Goal: Information Seeking & Learning: Learn about a topic

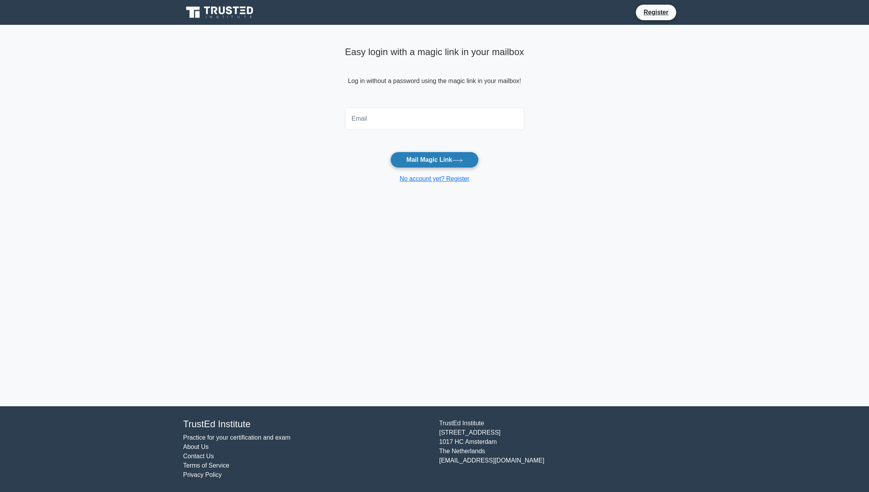
click at [448, 154] on button "Mail Magic Link" at bounding box center [434, 160] width 88 height 16
click at [404, 120] on input "email" at bounding box center [434, 118] width 179 height 23
type input "cristiandosoledo@gmail.com"
click at [390, 152] on button "Mail Magic Link" at bounding box center [434, 160] width 88 height 16
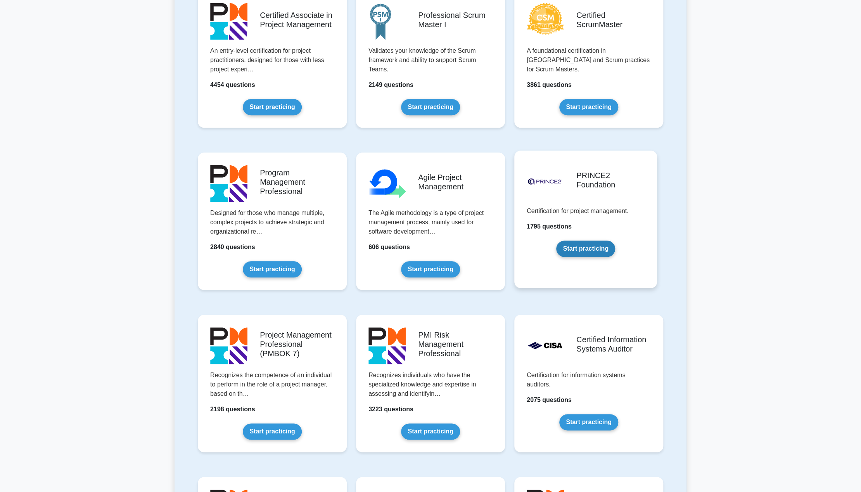
scroll to position [310, 0]
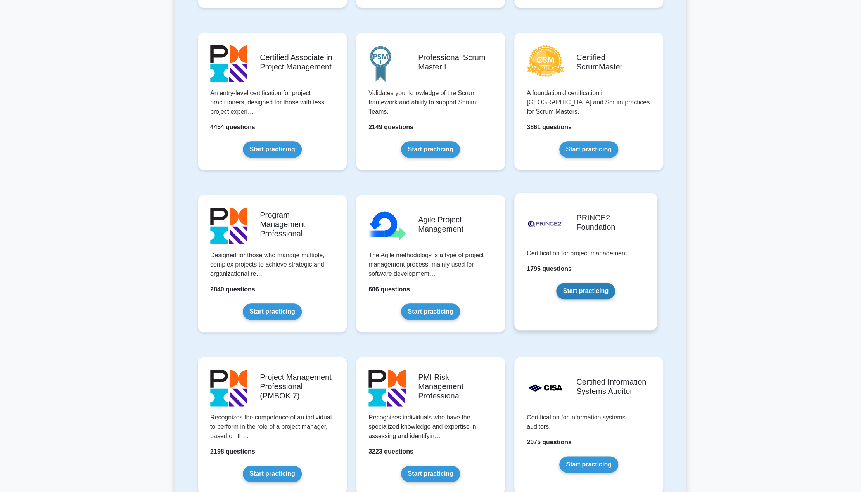
click at [577, 283] on link "Start practicing" at bounding box center [585, 291] width 59 height 16
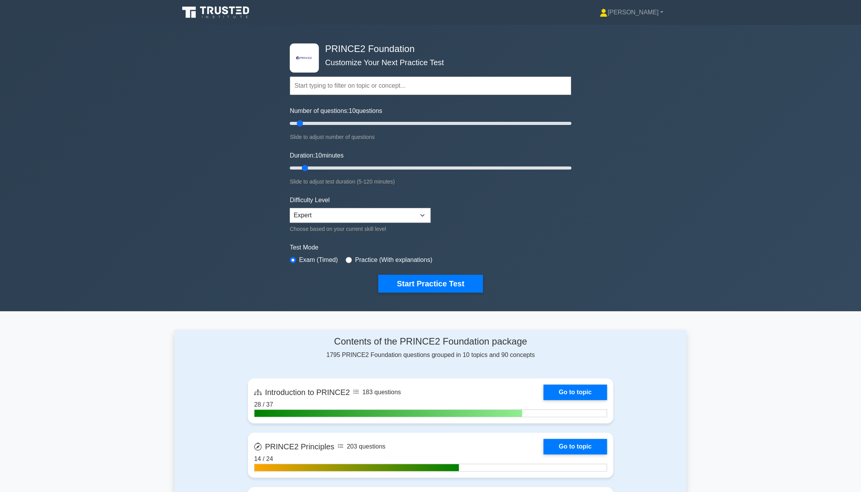
drag, startPoint x: 303, startPoint y: 128, endPoint x: 310, endPoint y: 125, distance: 8.2
type input "15"
click at [310, 125] on input "Number of questions: 15 questions" at bounding box center [431, 123] width 282 height 9
drag, startPoint x: 307, startPoint y: 163, endPoint x: 313, endPoint y: 162, distance: 7.1
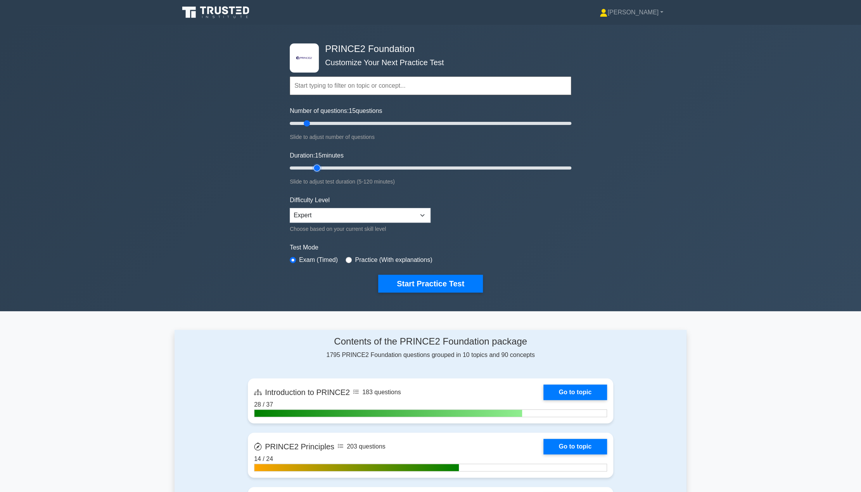
type input "15"
click at [313, 163] on input "Duration: 15 minutes" at bounding box center [431, 167] width 282 height 9
click at [409, 282] on button "Start Practice Test" at bounding box center [430, 284] width 105 height 18
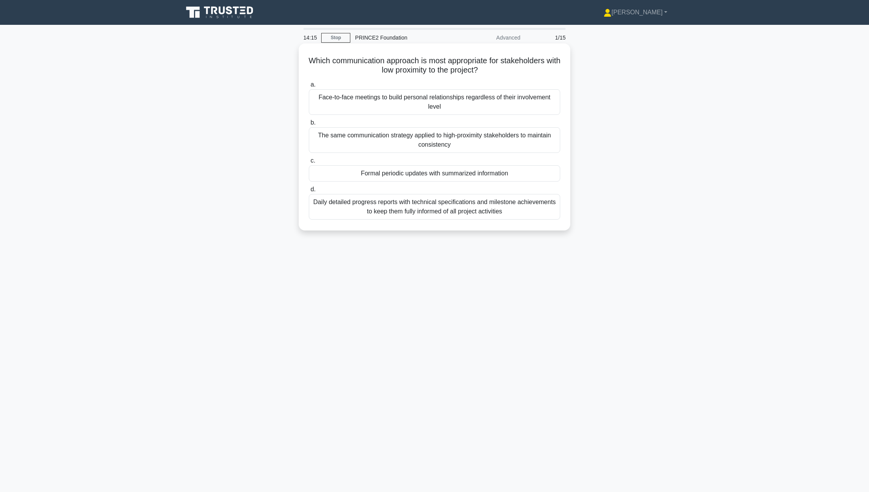
click at [506, 104] on div "Face-to-face meetings to build personal relationships regardless of their invol…" at bounding box center [434, 102] width 251 height 26
click at [309, 87] on input "a. Face-to-face meetings to build personal relationships regardless of their in…" at bounding box center [309, 84] width 0 height 5
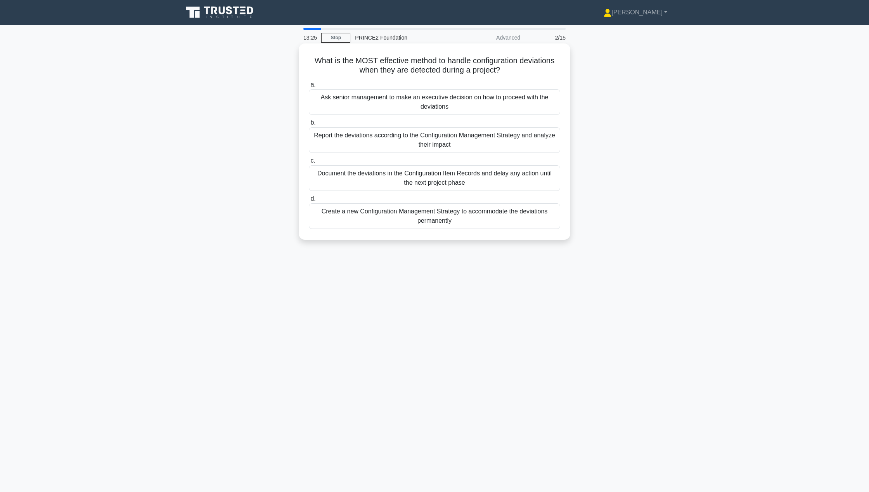
click at [395, 142] on div "Report the deviations according to the Configuration Management Strategy and an…" at bounding box center [434, 140] width 251 height 26
click at [309, 125] on input "b. Report the deviations according to the Configuration Management Strategy and…" at bounding box center [309, 122] width 0 height 5
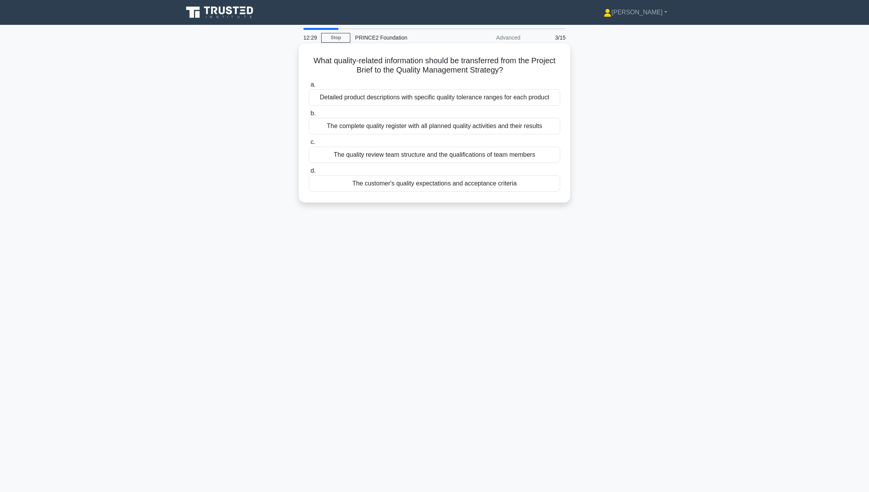
click at [495, 182] on div "The customer's quality expectations and acceptance criteria" at bounding box center [434, 183] width 251 height 16
click at [309, 173] on input "d. The customer's quality expectations and acceptance criteria" at bounding box center [309, 170] width 0 height 5
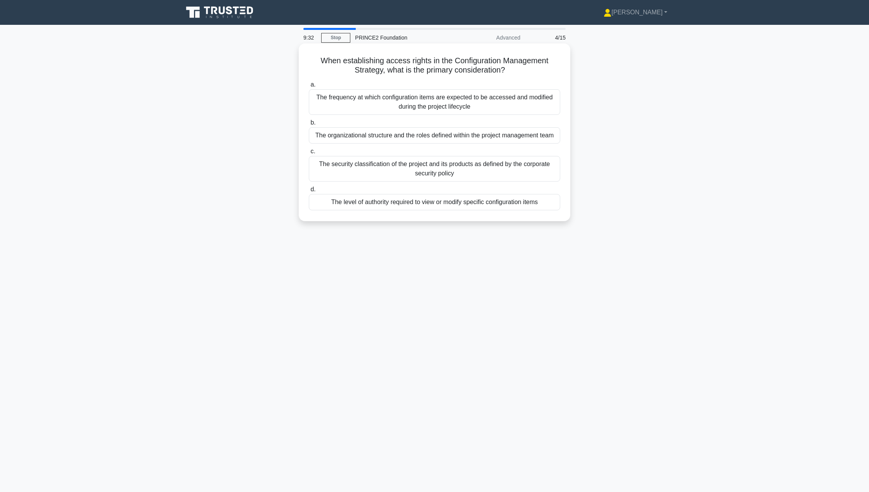
click at [416, 139] on div "The organizational structure and the roles defined within the project managemen…" at bounding box center [434, 135] width 251 height 16
click at [309, 125] on input "b. The organizational structure and the roles defined within the project manage…" at bounding box center [309, 122] width 0 height 5
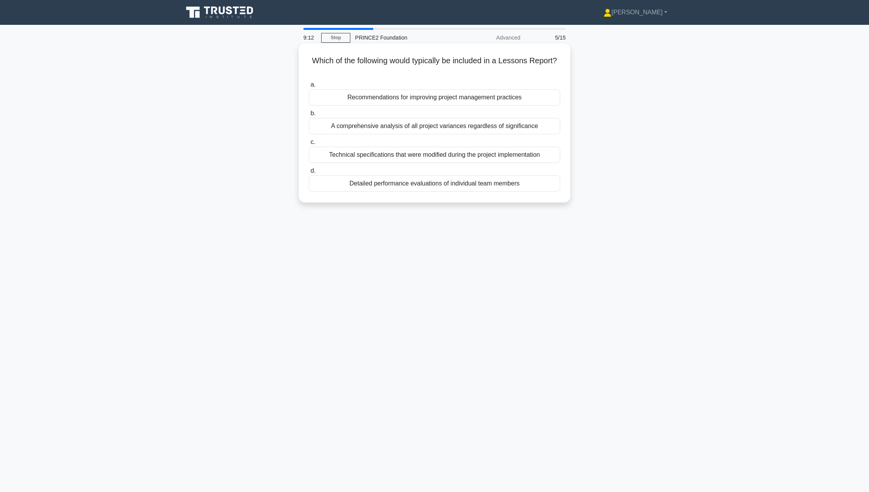
click at [466, 90] on div "Recommendations for improving project management practices" at bounding box center [434, 97] width 251 height 16
click at [309, 87] on input "a. Recommendations for improving project management practices" at bounding box center [309, 84] width 0 height 5
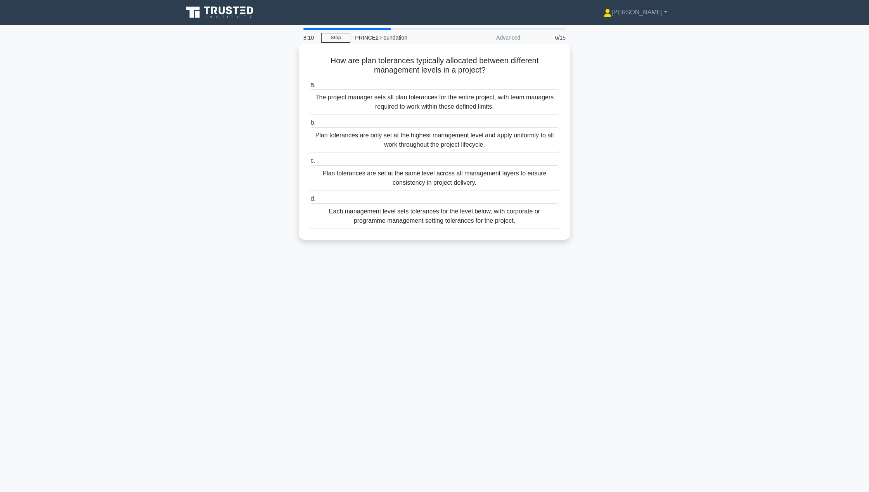
click at [409, 221] on div "Each management level sets tolerances for the level below, with corporate or pr…" at bounding box center [434, 216] width 251 height 26
click at [309, 201] on input "d. Each management level sets tolerances for the level below, with corporate or…" at bounding box center [309, 198] width 0 height 5
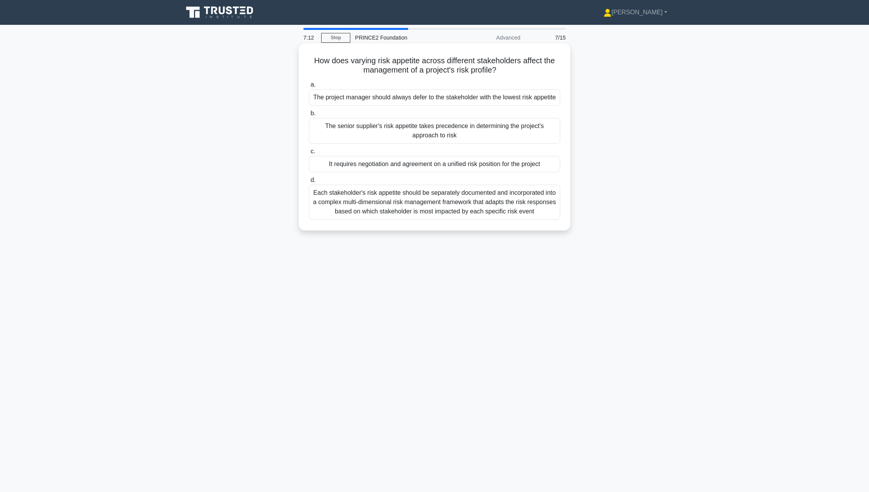
click at [466, 163] on div "It requires negotiation and agreement on a unified risk position for the project" at bounding box center [434, 164] width 251 height 16
click at [309, 154] on input "c. It requires negotiation and agreement on a unified risk position for the pro…" at bounding box center [309, 151] width 0 height 5
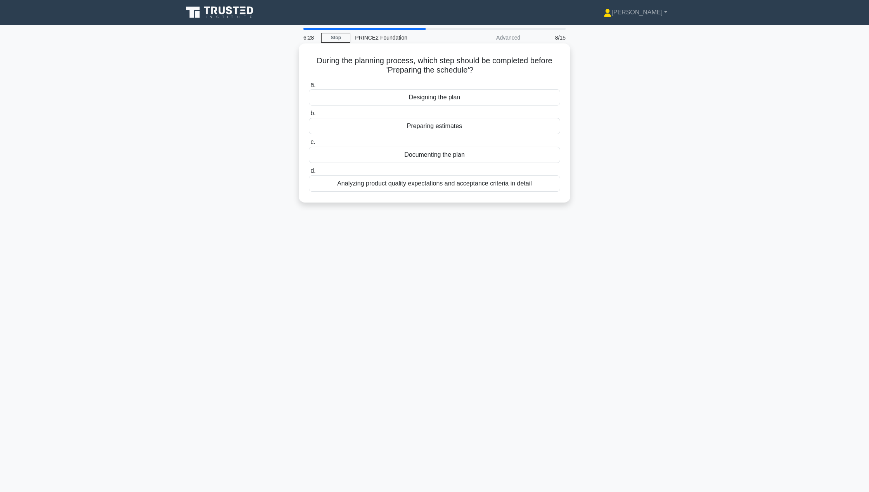
click at [476, 98] on div "Designing the plan" at bounding box center [434, 97] width 251 height 16
click at [309, 87] on input "a. Designing the plan" at bounding box center [309, 84] width 0 height 5
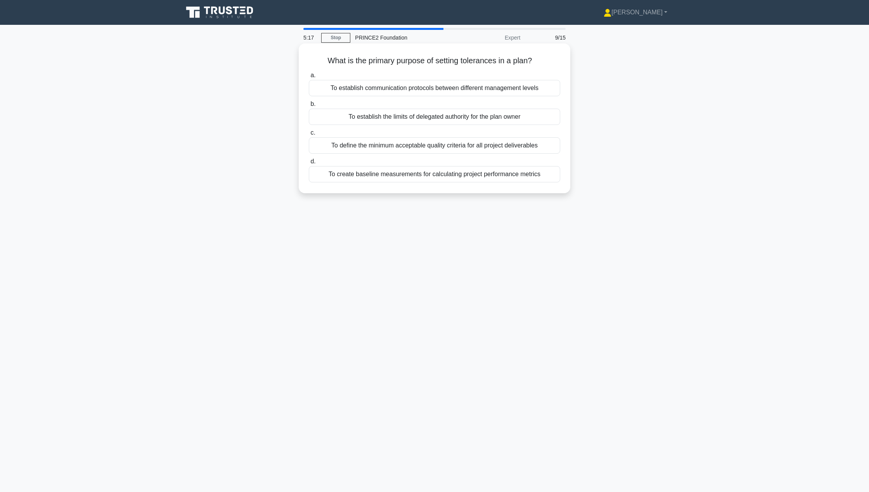
click at [510, 144] on div "To define the minimum acceptable quality criteria for all project deliverables" at bounding box center [434, 145] width 251 height 16
click at [309, 135] on input "c. To define the minimum acceptable quality criteria for all project deliverabl…" at bounding box center [309, 132] width 0 height 5
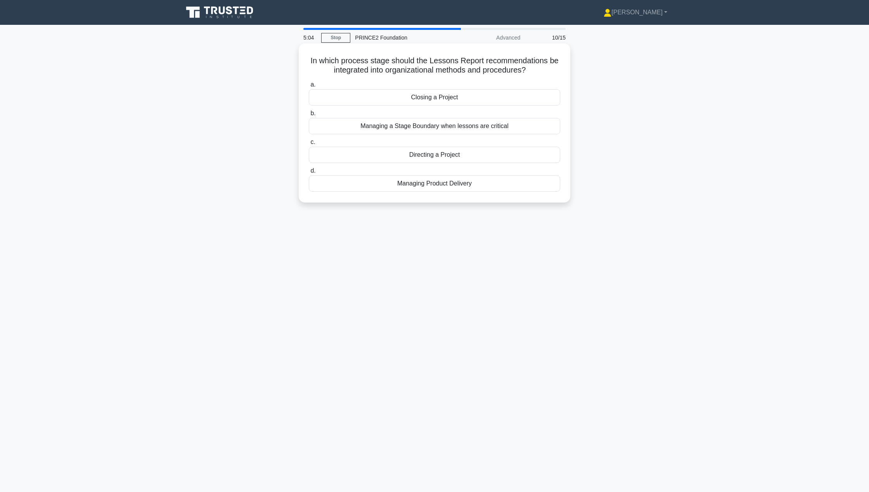
click at [435, 103] on div "Closing a Project" at bounding box center [434, 97] width 251 height 16
click at [309, 87] on input "a. Closing a Project" at bounding box center [309, 84] width 0 height 5
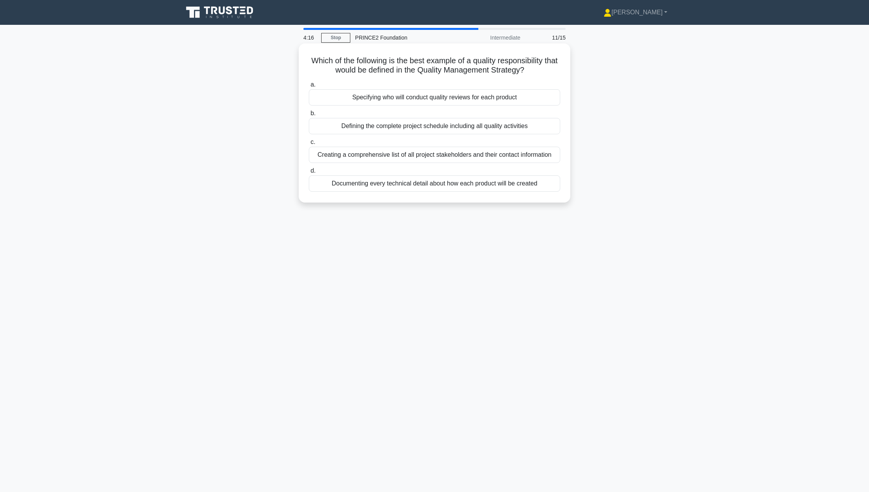
click at [492, 98] on div "Specifying who will conduct quality reviews for each product" at bounding box center [434, 97] width 251 height 16
click at [309, 87] on input "a. Specifying who will conduct quality reviews for each product" at bounding box center [309, 84] width 0 height 5
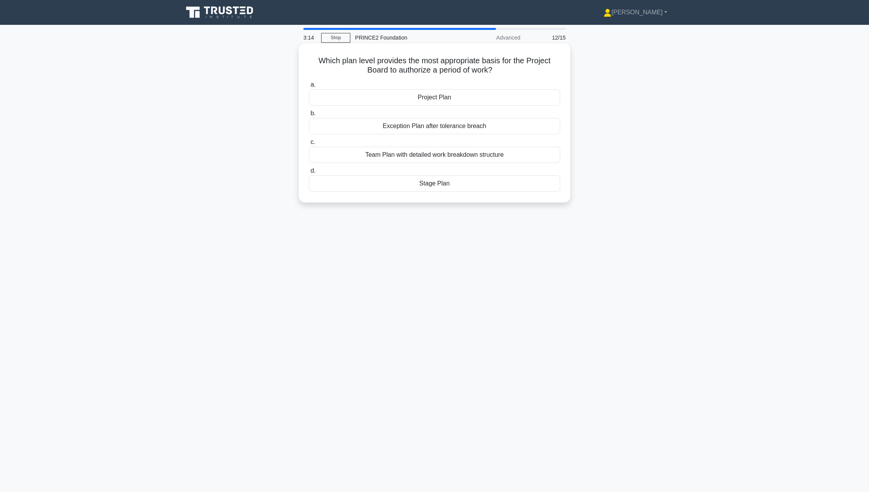
drag, startPoint x: 321, startPoint y: 59, endPoint x: 500, endPoint y: 68, distance: 179.1
click at [500, 68] on h5 "Which plan level provides the most appropriate basis for the Project Board to a…" at bounding box center [434, 65] width 253 height 19
click at [476, 99] on div "Project Plan" at bounding box center [434, 97] width 251 height 16
click at [309, 87] on input "a. Project Plan" at bounding box center [309, 84] width 0 height 5
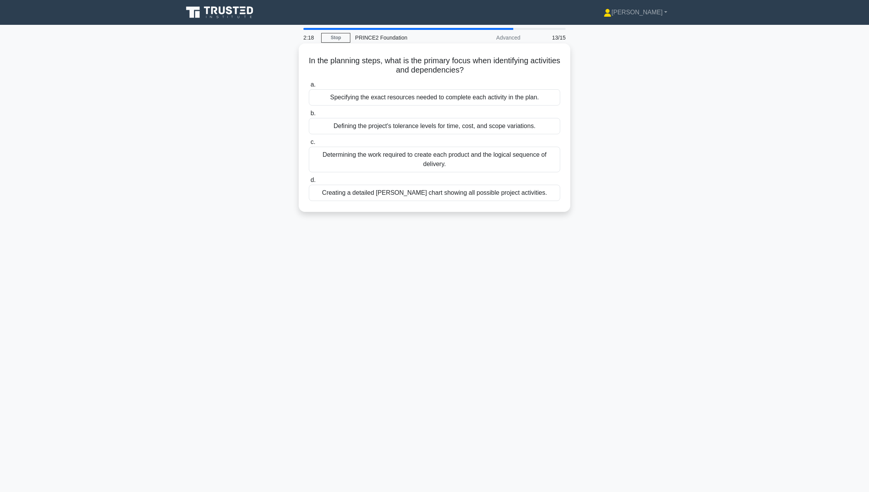
click at [414, 163] on div "Determining the work required to create each product and the logical sequence o…" at bounding box center [434, 160] width 251 height 26
click at [309, 145] on input "c. Determining the work required to create each product and the logical sequenc…" at bounding box center [309, 142] width 0 height 5
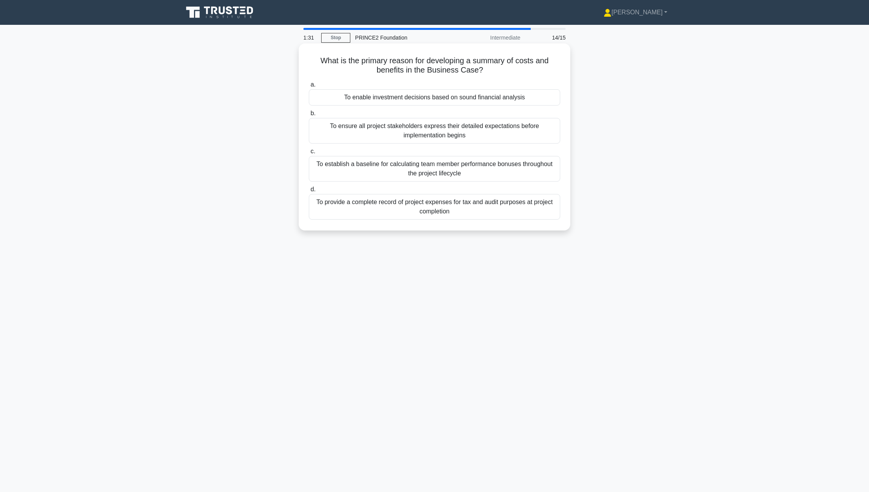
click at [510, 97] on div "To enable investment decisions based on sound financial analysis" at bounding box center [434, 97] width 251 height 16
click at [309, 87] on input "a. To enable investment decisions based on sound financial analysis" at bounding box center [309, 84] width 0 height 5
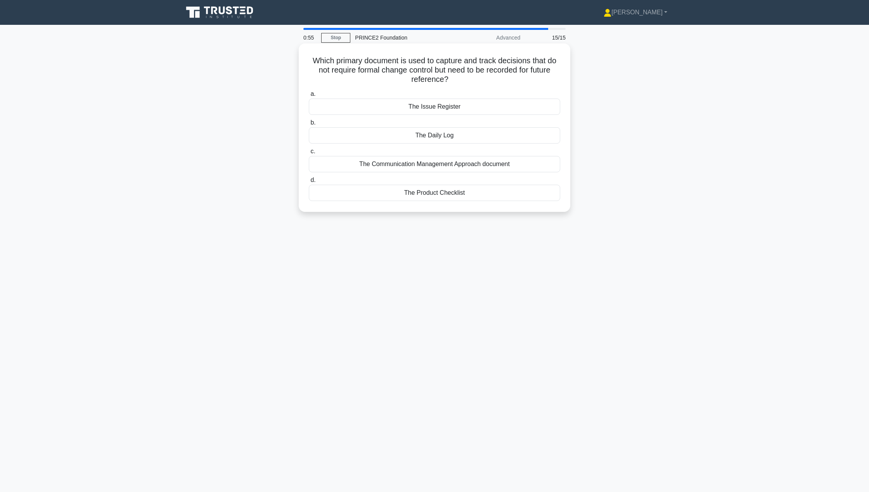
click at [444, 138] on div "The Daily Log" at bounding box center [434, 135] width 251 height 16
click at [309, 125] on input "b. The Daily Log" at bounding box center [309, 122] width 0 height 5
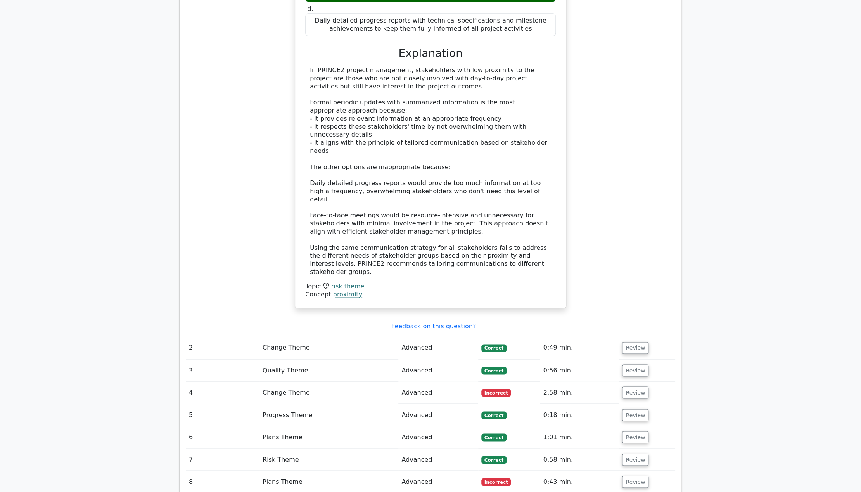
scroll to position [651, 0]
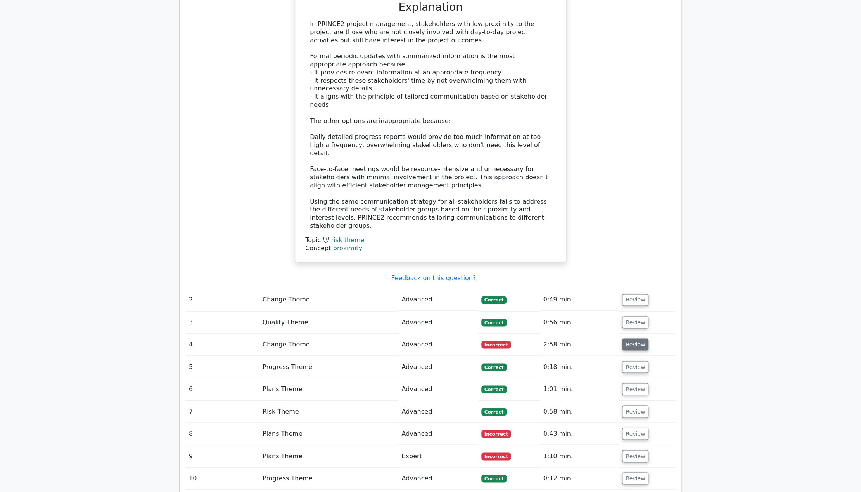
click at [636, 338] on button "Review" at bounding box center [635, 344] width 26 height 12
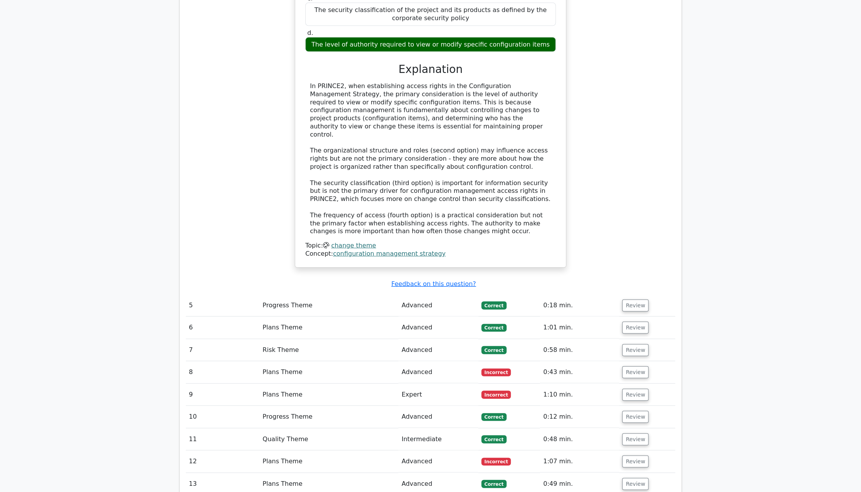
scroll to position [1168, 0]
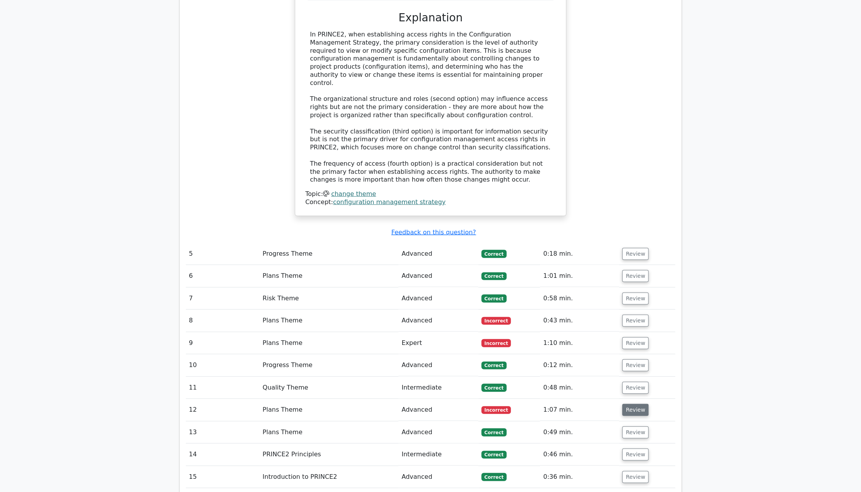
click at [635, 404] on button "Review" at bounding box center [635, 410] width 26 height 12
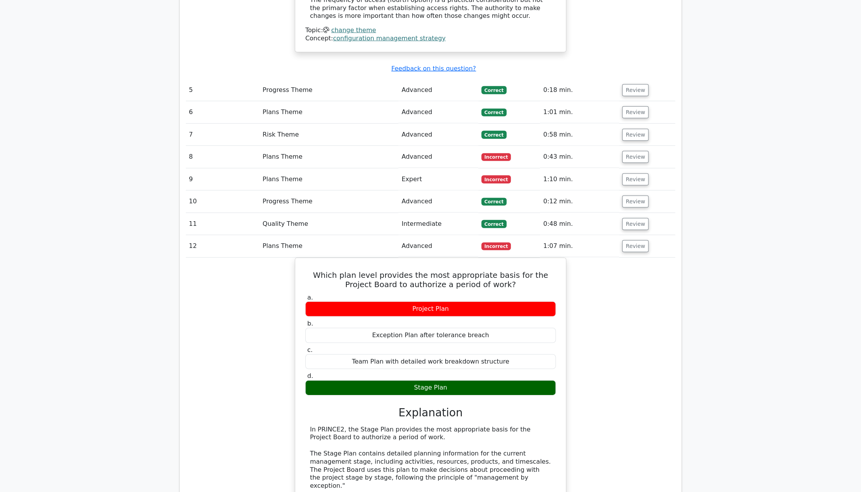
scroll to position [1271, 0]
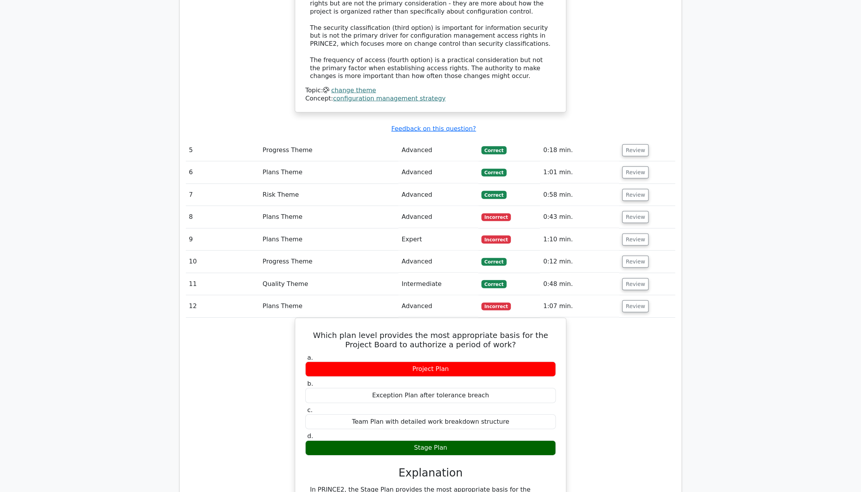
click at [493, 213] on span "Incorrect" at bounding box center [496, 217] width 30 height 8
click at [637, 211] on button "Review" at bounding box center [635, 217] width 26 height 12
click at [635, 234] on button "Review" at bounding box center [635, 240] width 26 height 12
click at [634, 234] on button "Review" at bounding box center [635, 240] width 26 height 12
click at [631, 211] on button "Review" at bounding box center [635, 217] width 26 height 12
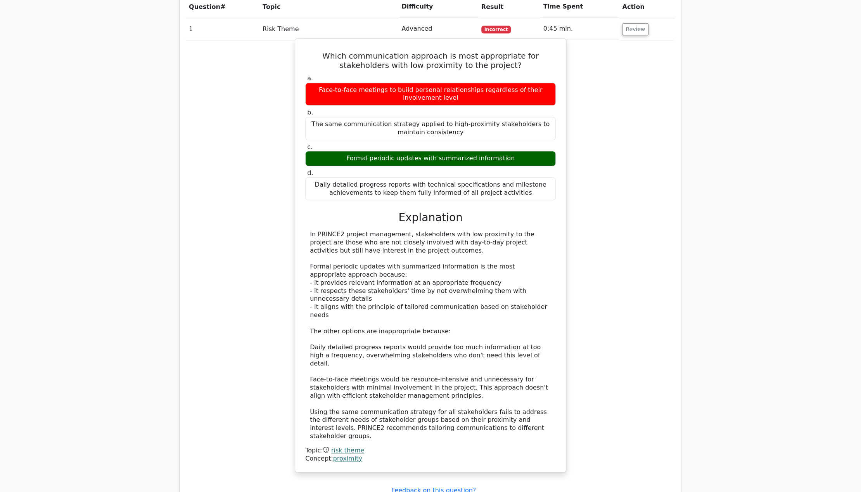
scroll to position [672, 0]
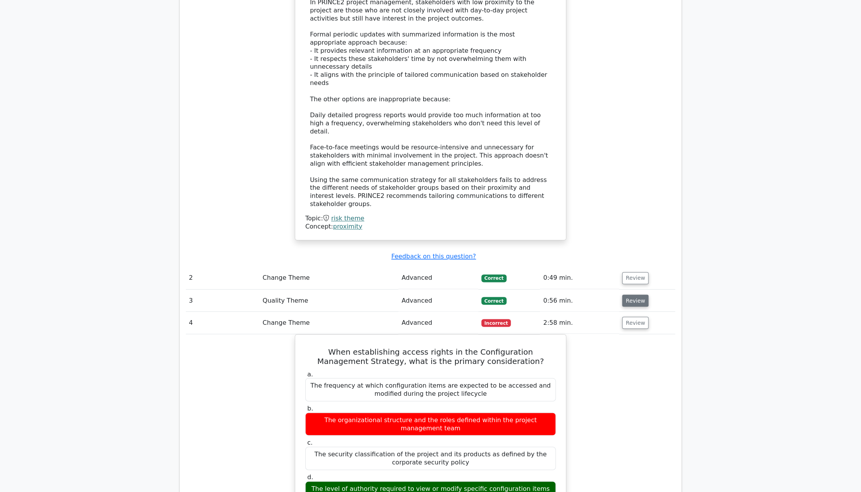
click at [637, 294] on button "Review" at bounding box center [635, 300] width 26 height 12
click at [630, 272] on button "Review" at bounding box center [635, 278] width 26 height 12
click at [633, 317] on button "Review" at bounding box center [635, 323] width 26 height 12
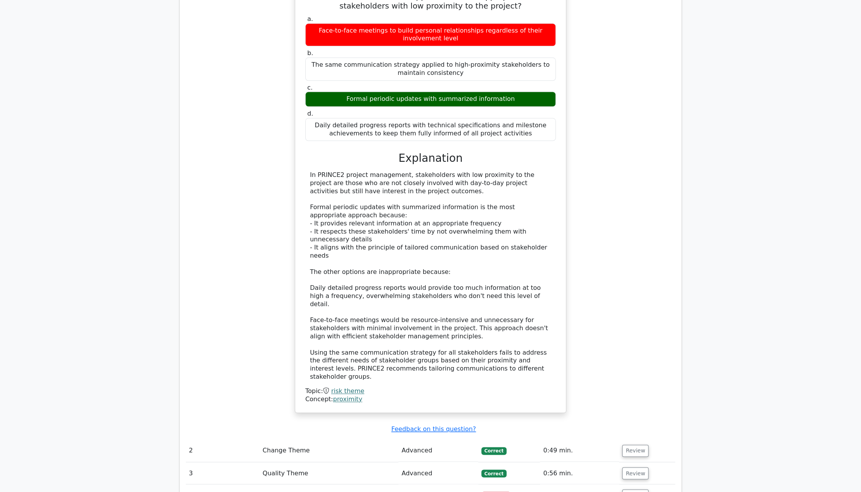
scroll to position [362, 0]
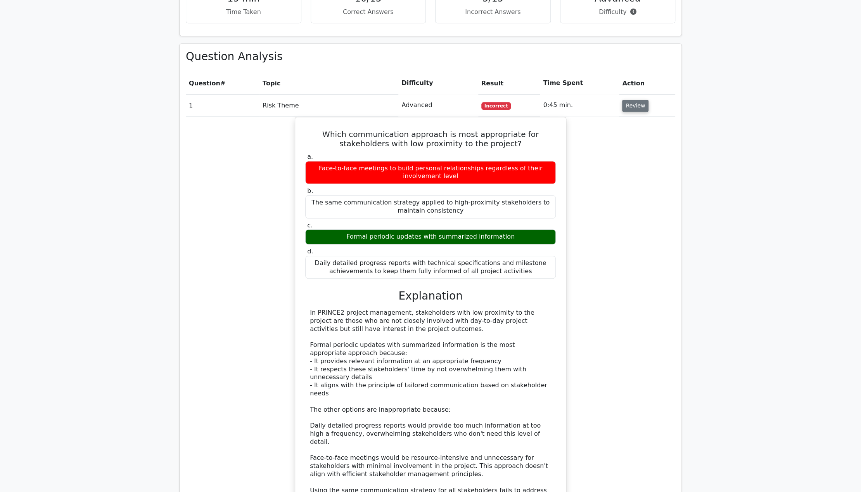
click at [627, 106] on button "Review" at bounding box center [635, 106] width 26 height 12
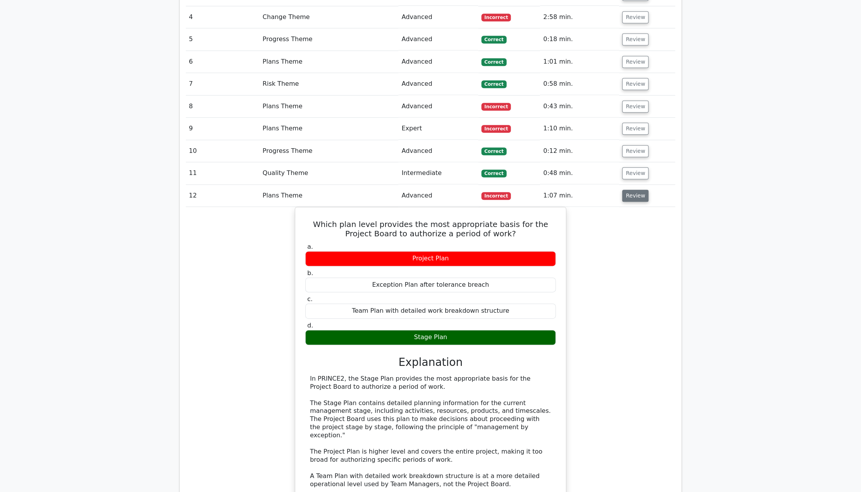
click at [624, 196] on button "Review" at bounding box center [635, 196] width 26 height 12
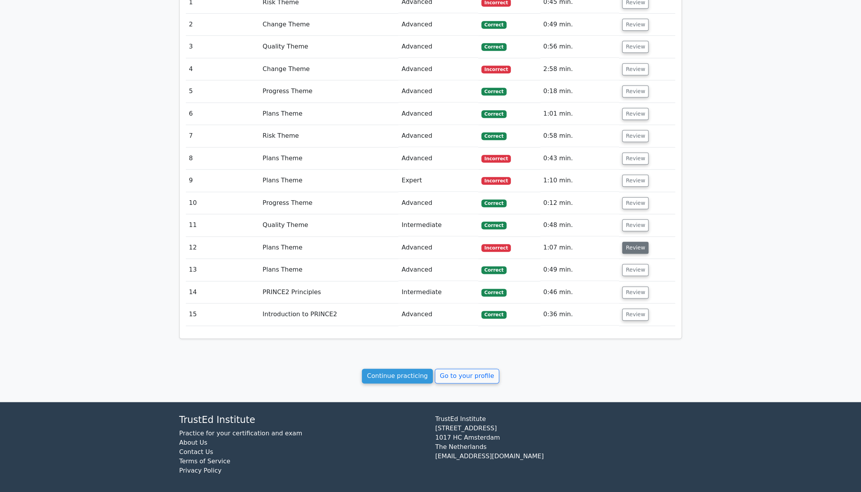
click at [639, 244] on button "Review" at bounding box center [635, 248] width 26 height 12
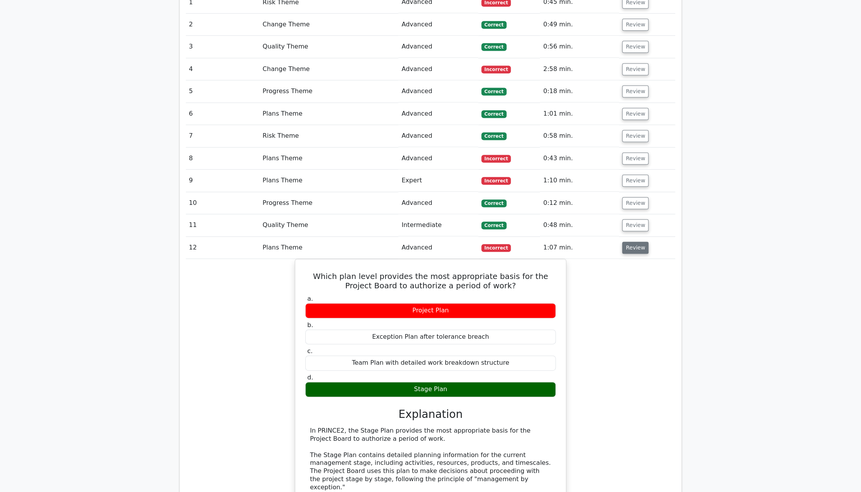
scroll to position [517, 0]
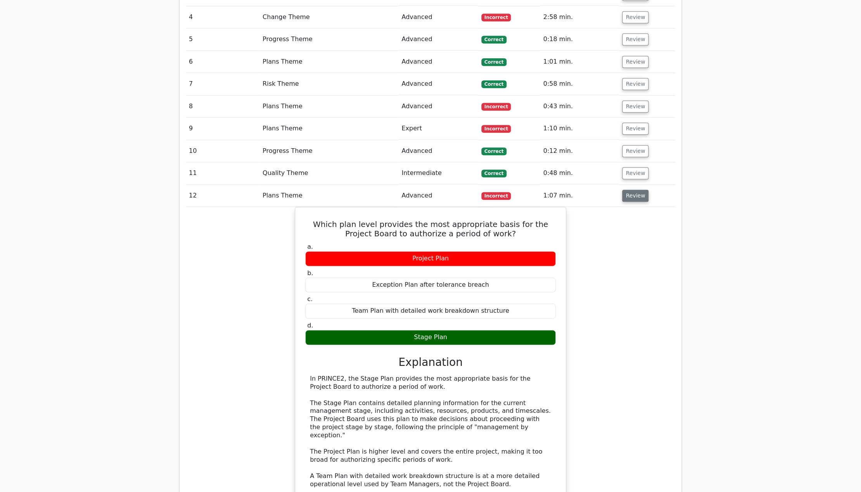
click at [625, 195] on button "Review" at bounding box center [635, 196] width 26 height 12
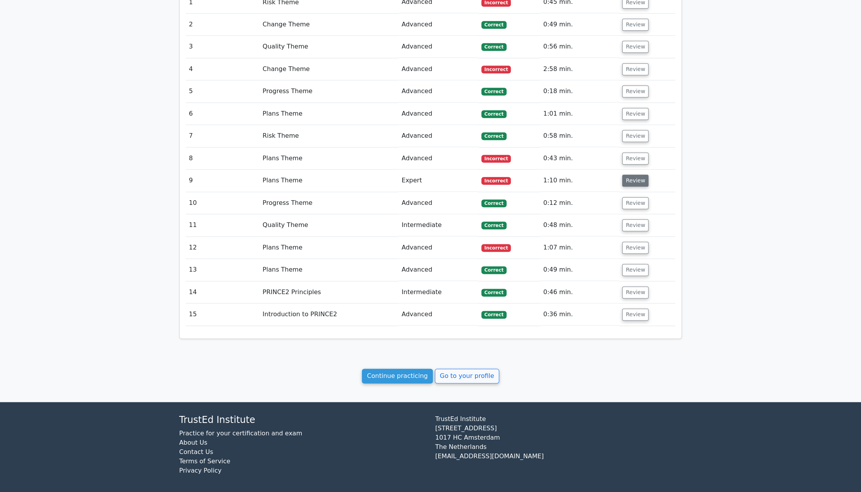
click at [635, 177] on button "Review" at bounding box center [635, 181] width 26 height 12
click at [624, 177] on button "Review" at bounding box center [635, 181] width 26 height 12
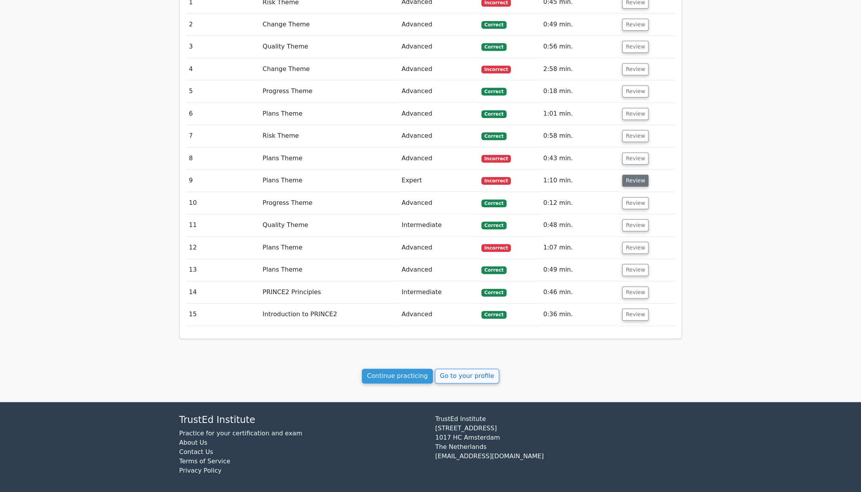
click at [624, 177] on button "Review" at bounding box center [635, 181] width 26 height 12
click at [632, 157] on button "Review" at bounding box center [635, 158] width 26 height 12
click at [636, 176] on button "Review" at bounding box center [635, 181] width 26 height 12
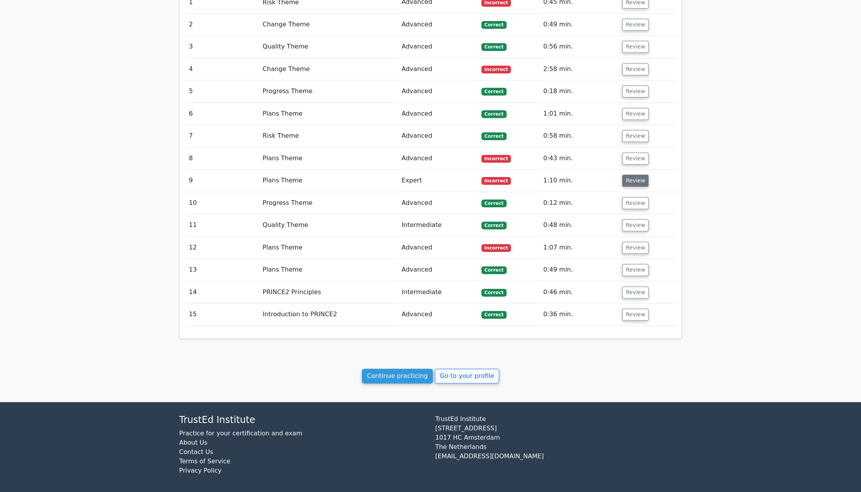
click at [634, 180] on button "Review" at bounding box center [635, 181] width 26 height 12
click at [632, 179] on button "Review" at bounding box center [635, 181] width 26 height 12
click at [620, 177] on td "Review" at bounding box center [647, 181] width 56 height 22
click at [623, 176] on button "Review" at bounding box center [635, 181] width 26 height 12
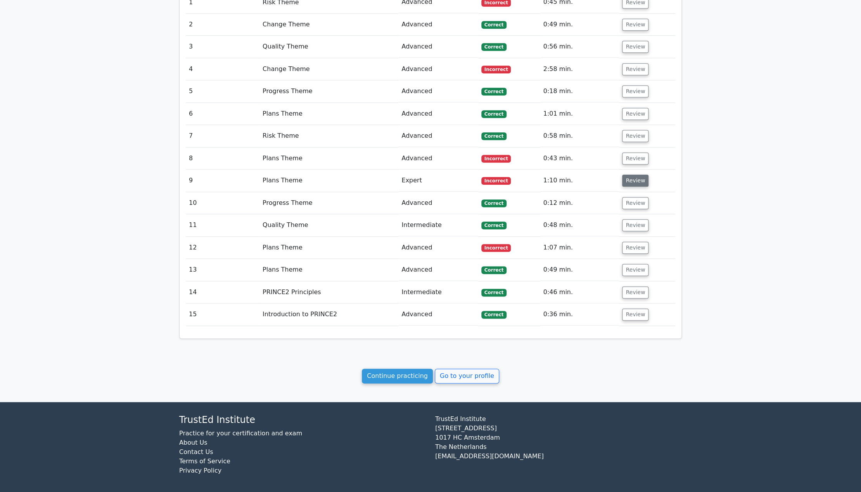
click at [624, 176] on button "Review" at bounding box center [635, 181] width 26 height 12
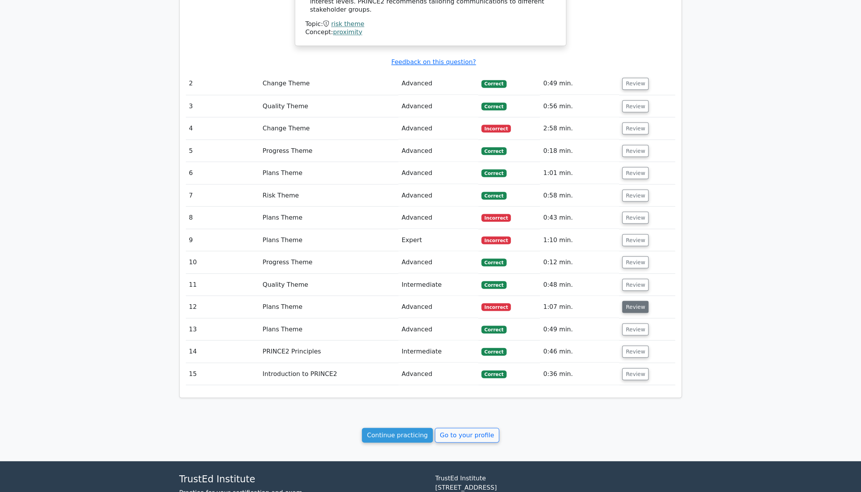
scroll to position [909, 0]
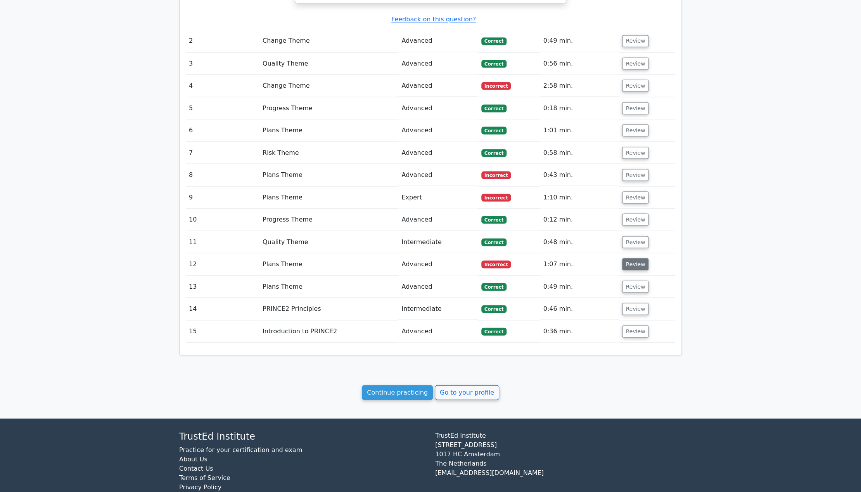
click at [628, 258] on button "Review" at bounding box center [635, 264] width 26 height 12
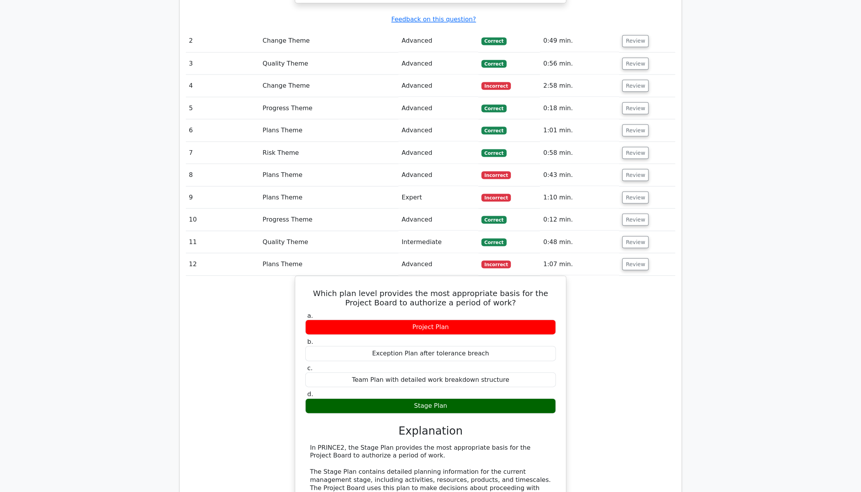
click at [634, 253] on td "Review" at bounding box center [647, 264] width 56 height 22
click at [636, 258] on button "Review" at bounding box center [635, 264] width 26 height 12
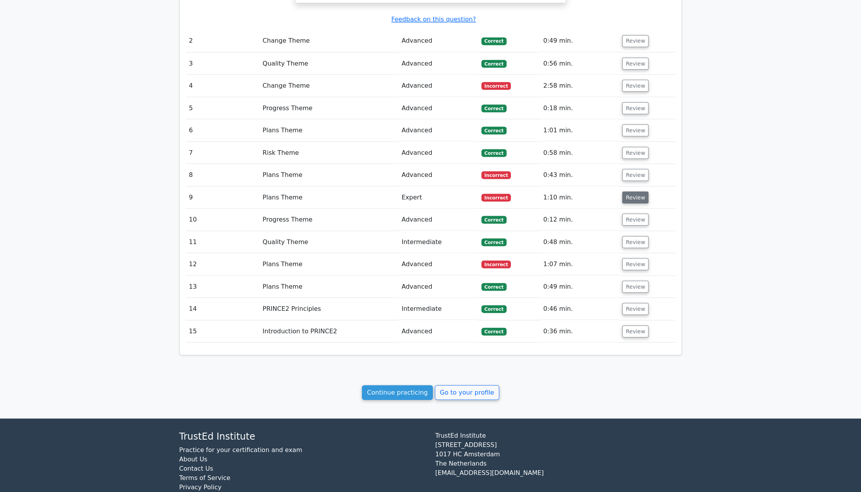
click at [632, 191] on button "Review" at bounding box center [635, 197] width 26 height 12
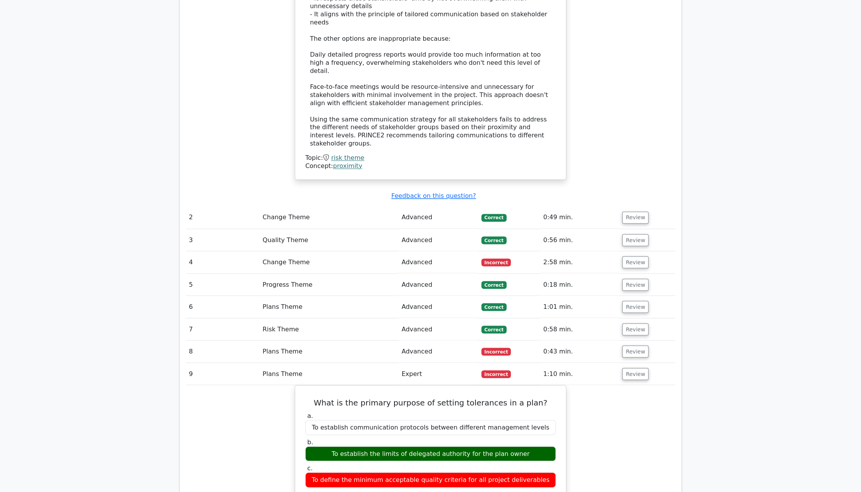
scroll to position [646, 0]
